Goal: Find specific page/section

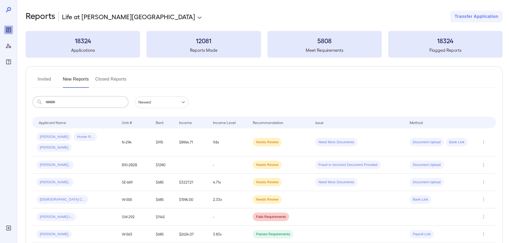
click at [60, 100] on input "text" at bounding box center [86, 102] width 83 height 12
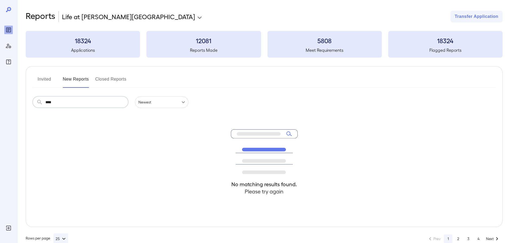
type input "****"
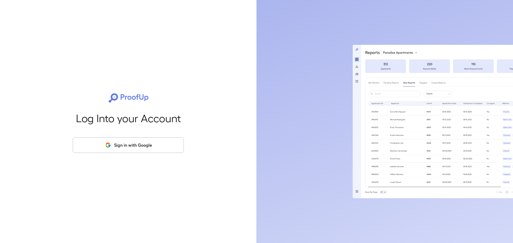
click at [105, 144] on icon "button" at bounding box center [108, 145] width 7 height 6
